Goal: Task Accomplishment & Management: Use online tool/utility

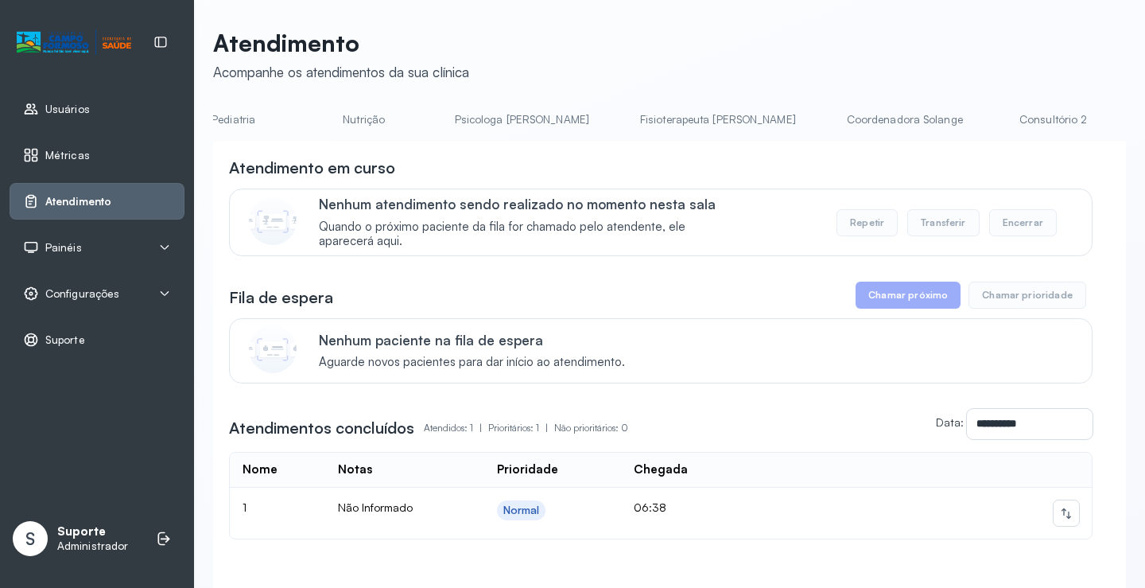
scroll to position [0, 714]
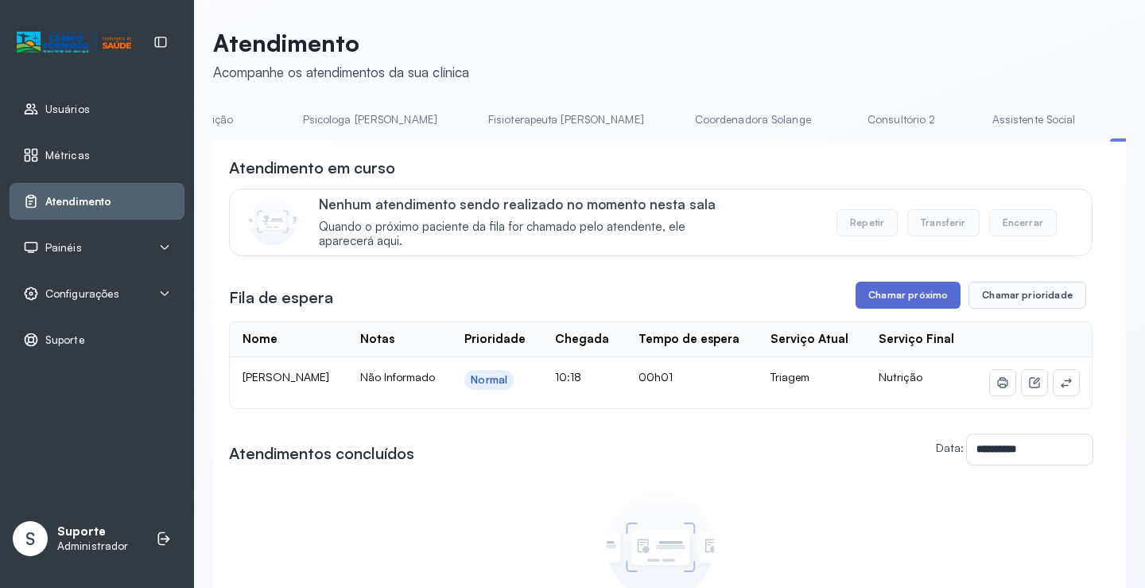
click at [926, 305] on button "Chamar próximo" at bounding box center [908, 295] width 105 height 27
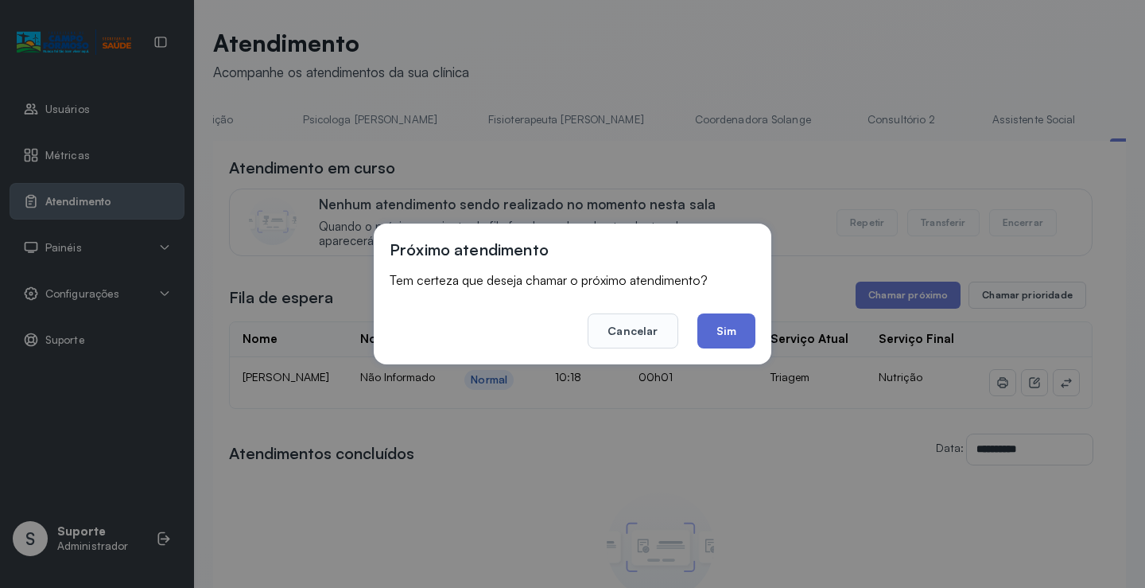
click at [723, 321] on button "Sim" at bounding box center [727, 330] width 58 height 35
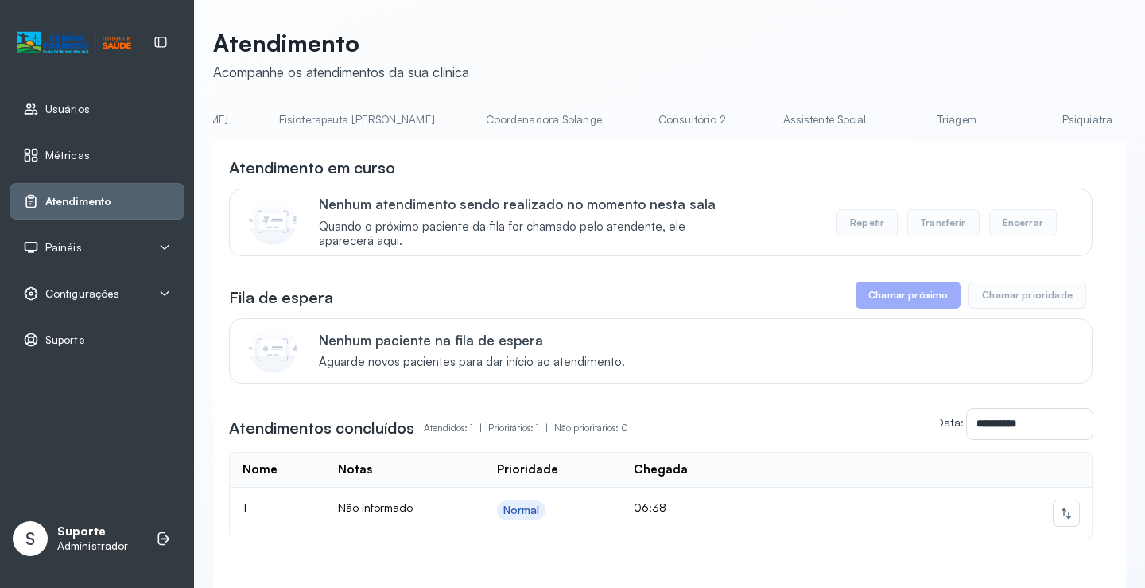
scroll to position [0, 952]
click at [878, 121] on link "Triagem" at bounding box center [933, 120] width 111 height 26
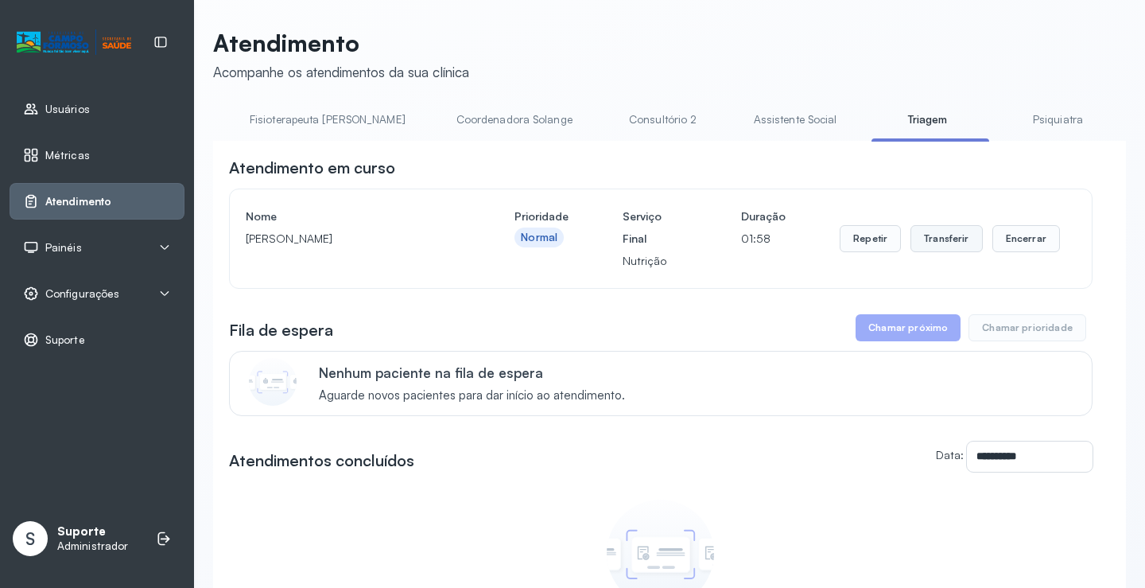
click at [940, 251] on button "Transferir" at bounding box center [947, 238] width 72 height 27
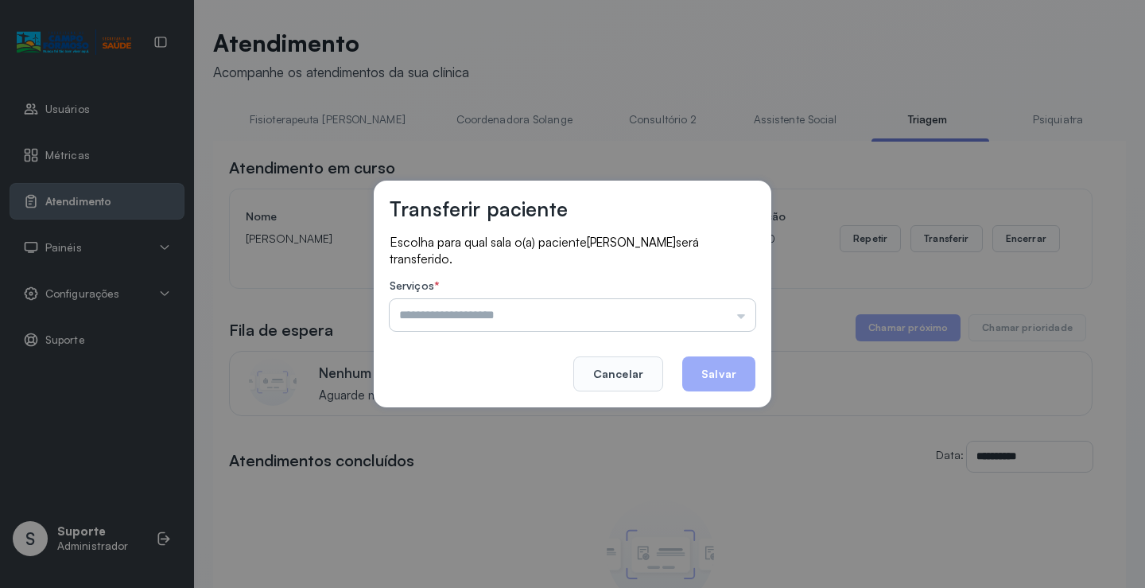
click at [746, 321] on input "text" at bounding box center [573, 315] width 366 height 32
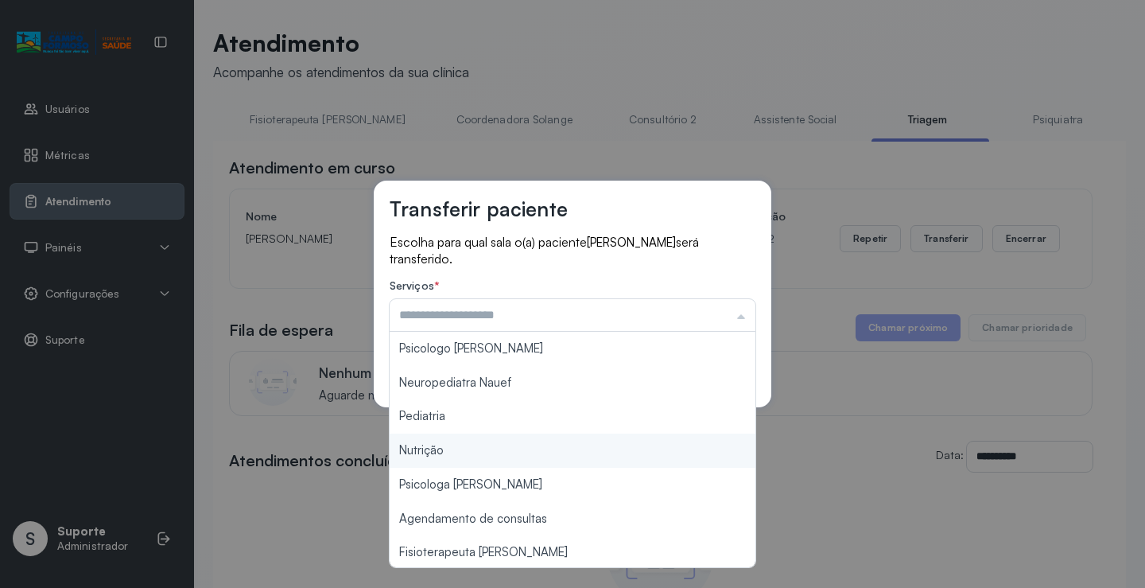
type input "********"
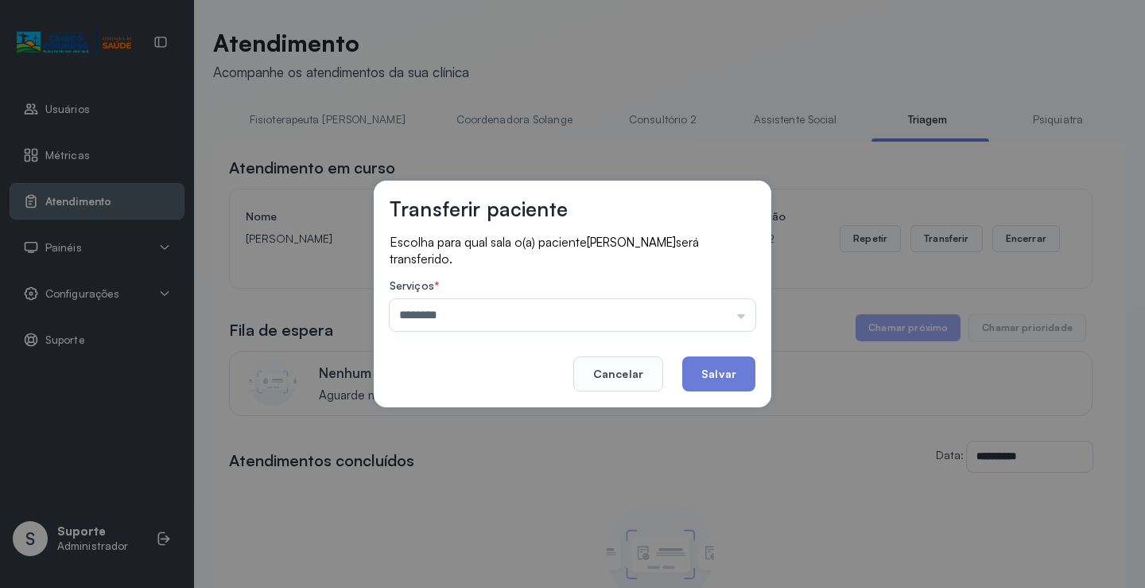
drag, startPoint x: 472, startPoint y: 448, endPoint x: 566, endPoint y: 433, distance: 95.1
click at [472, 449] on div "Transferir paciente Escolha para qual sala o(a) paciente [PERSON_NAME] será tra…" at bounding box center [572, 294] width 1145 height 588
click at [721, 379] on button "Salvar" at bounding box center [719, 373] width 73 height 35
